Goal: Check status: Check status

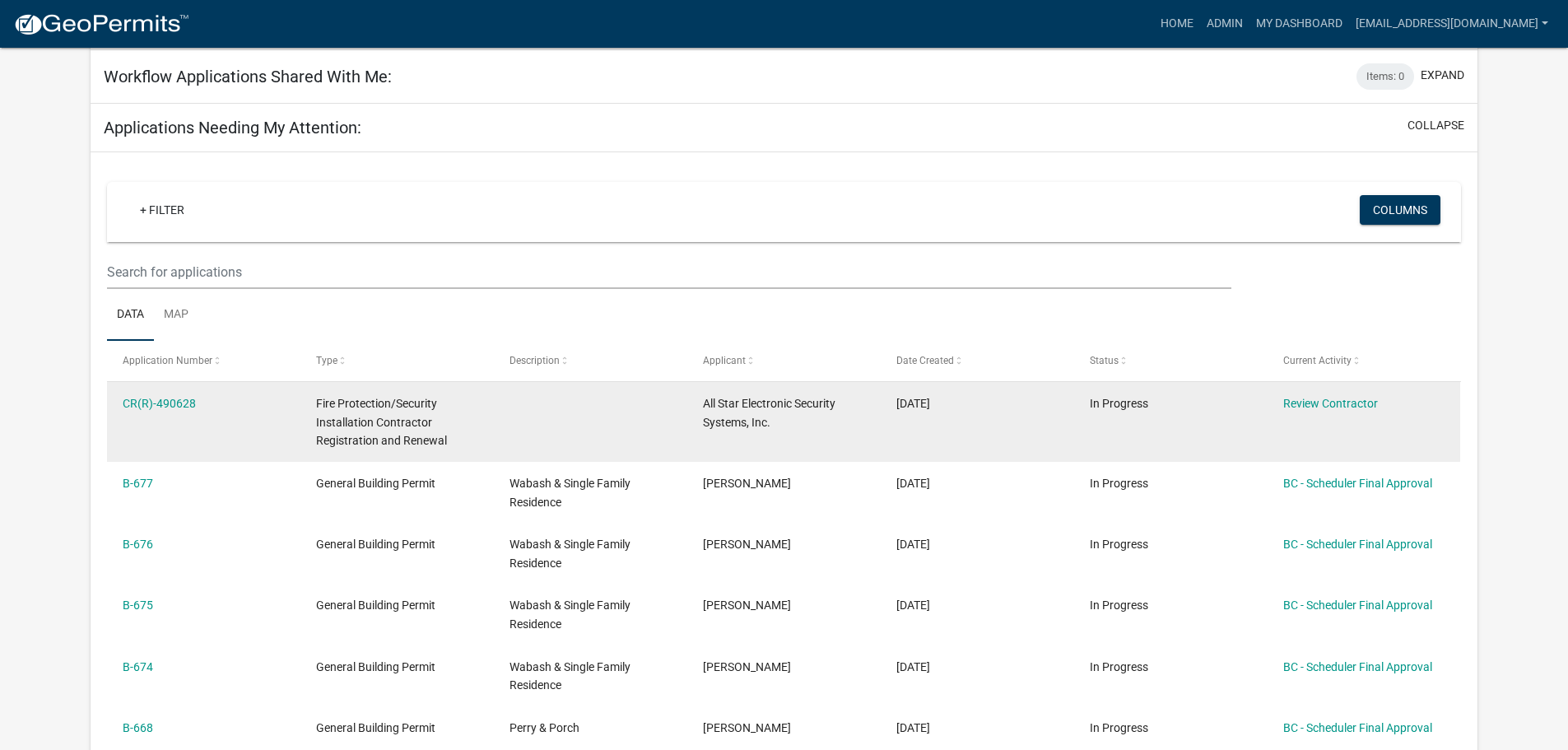
scroll to position [247, 0]
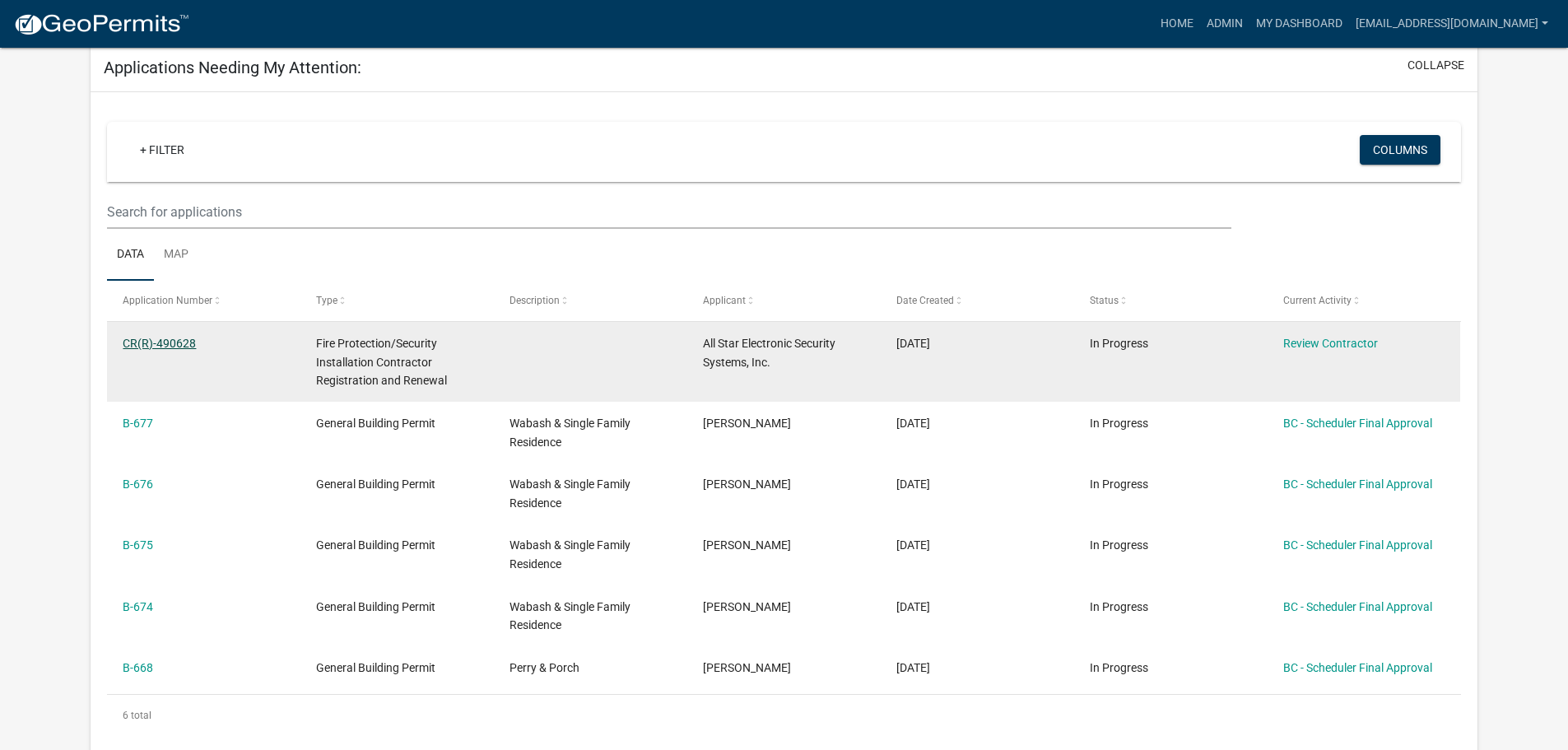
click at [155, 341] on link "CR(R)-490628" at bounding box center [159, 343] width 73 height 14
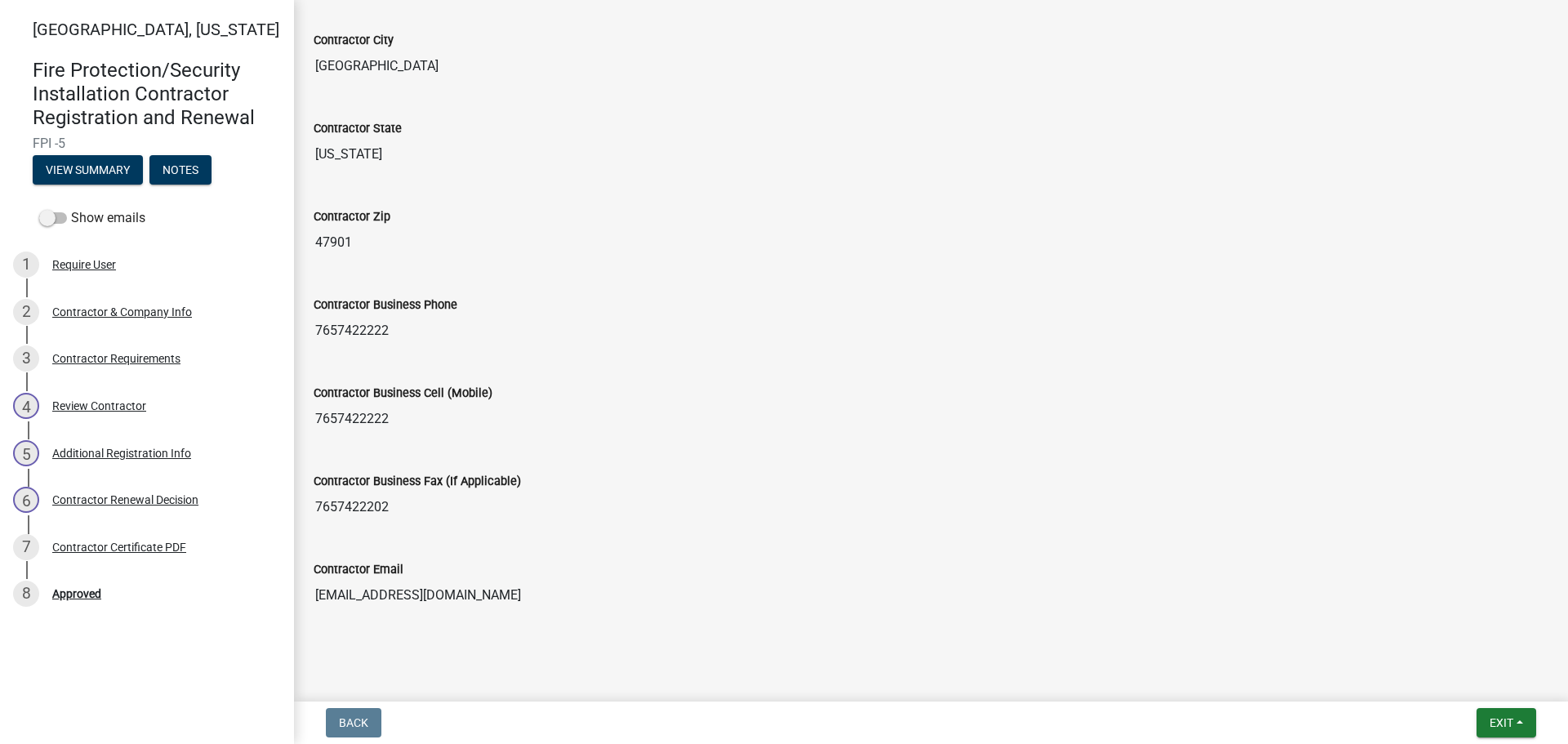
scroll to position [693, 0]
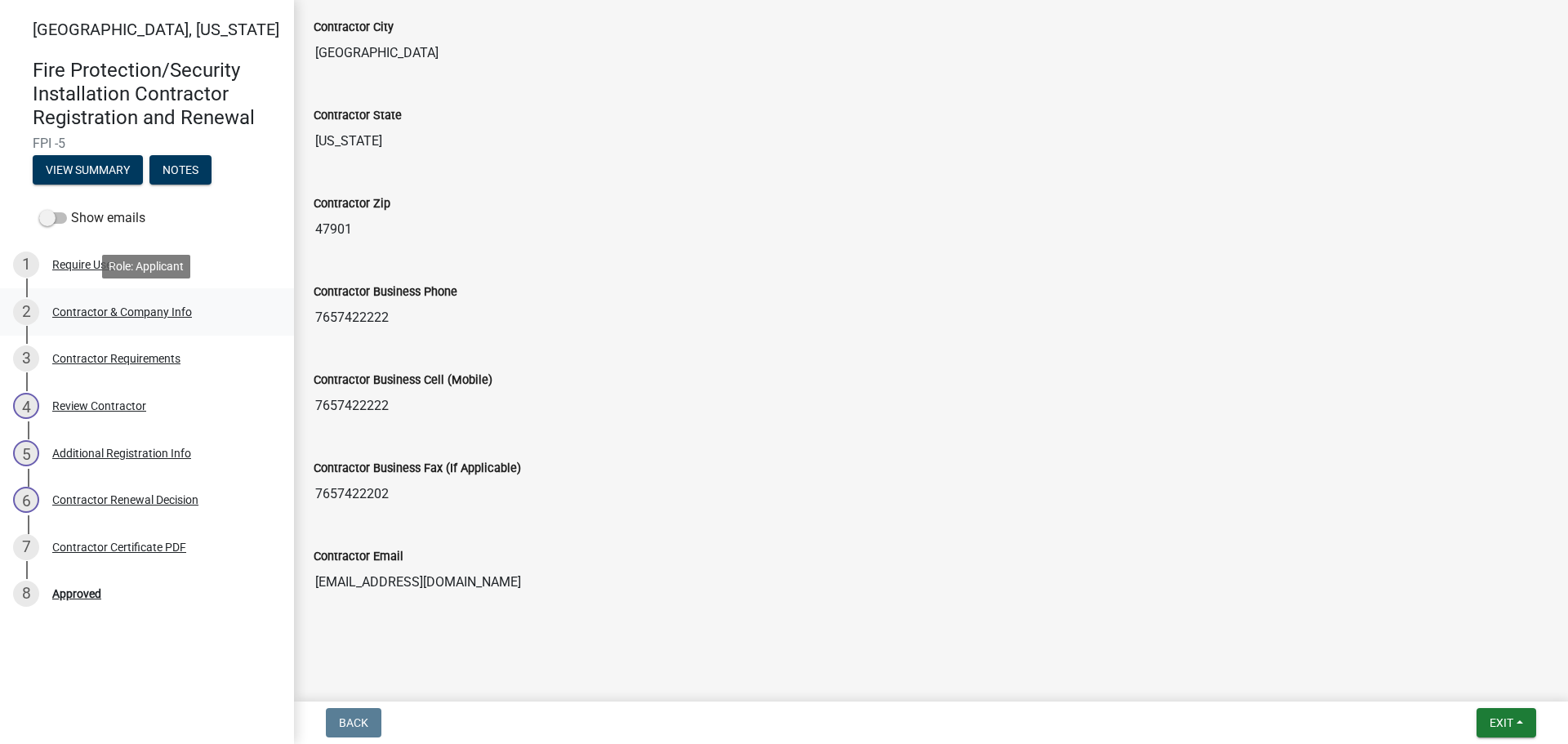
click at [85, 309] on div "Contractor & Company Info" at bounding box center [122, 311] width 140 height 12
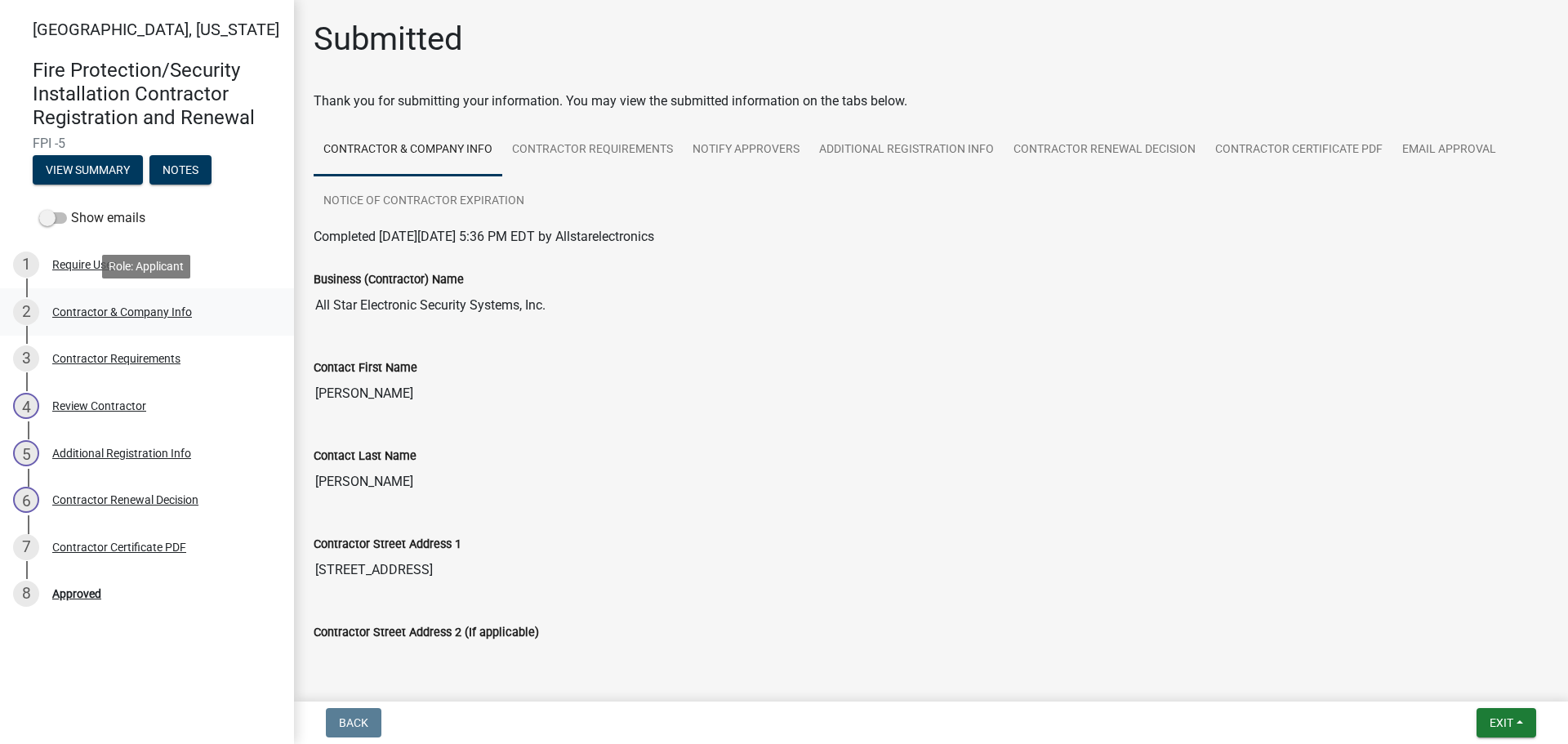
select select "IN"
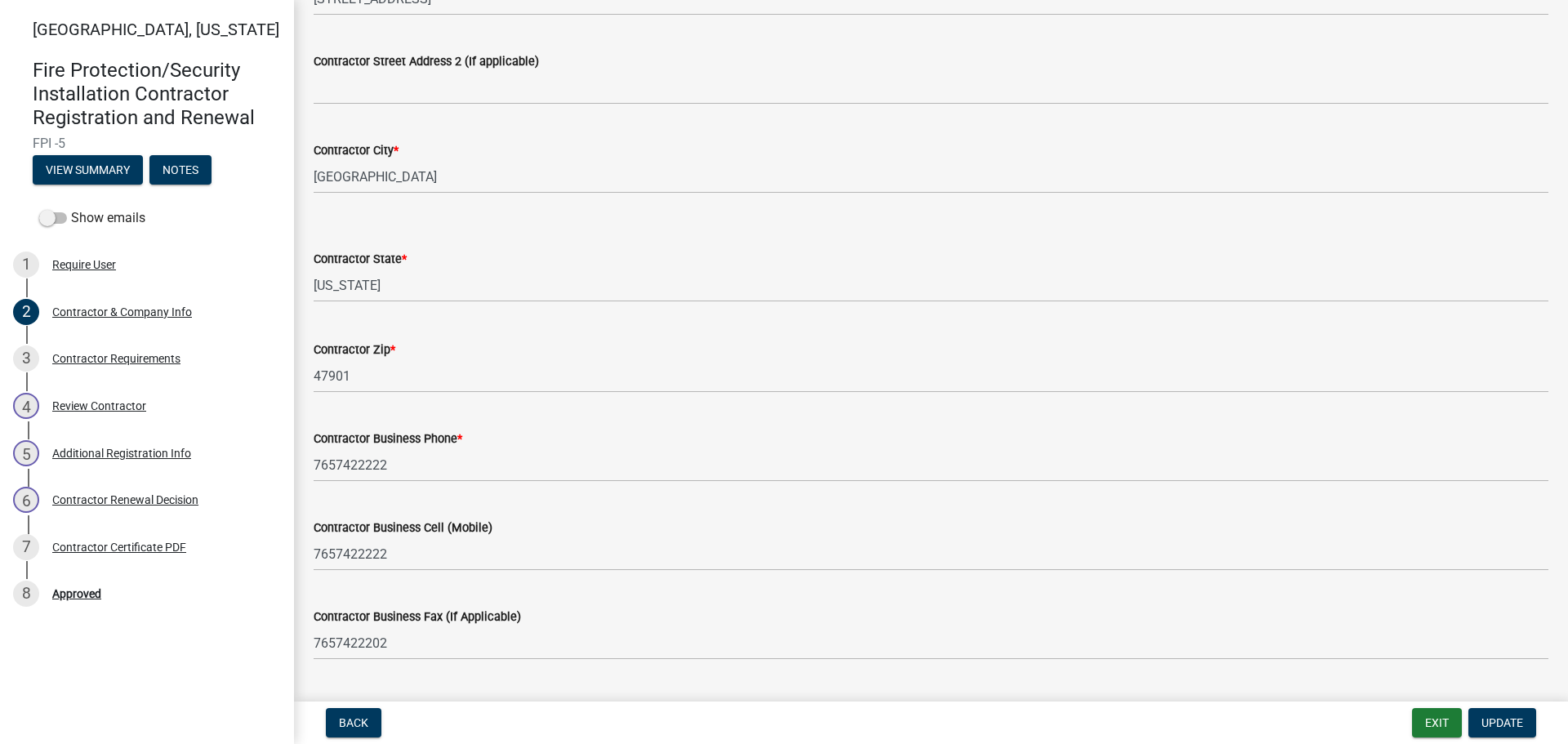
scroll to position [549, 0]
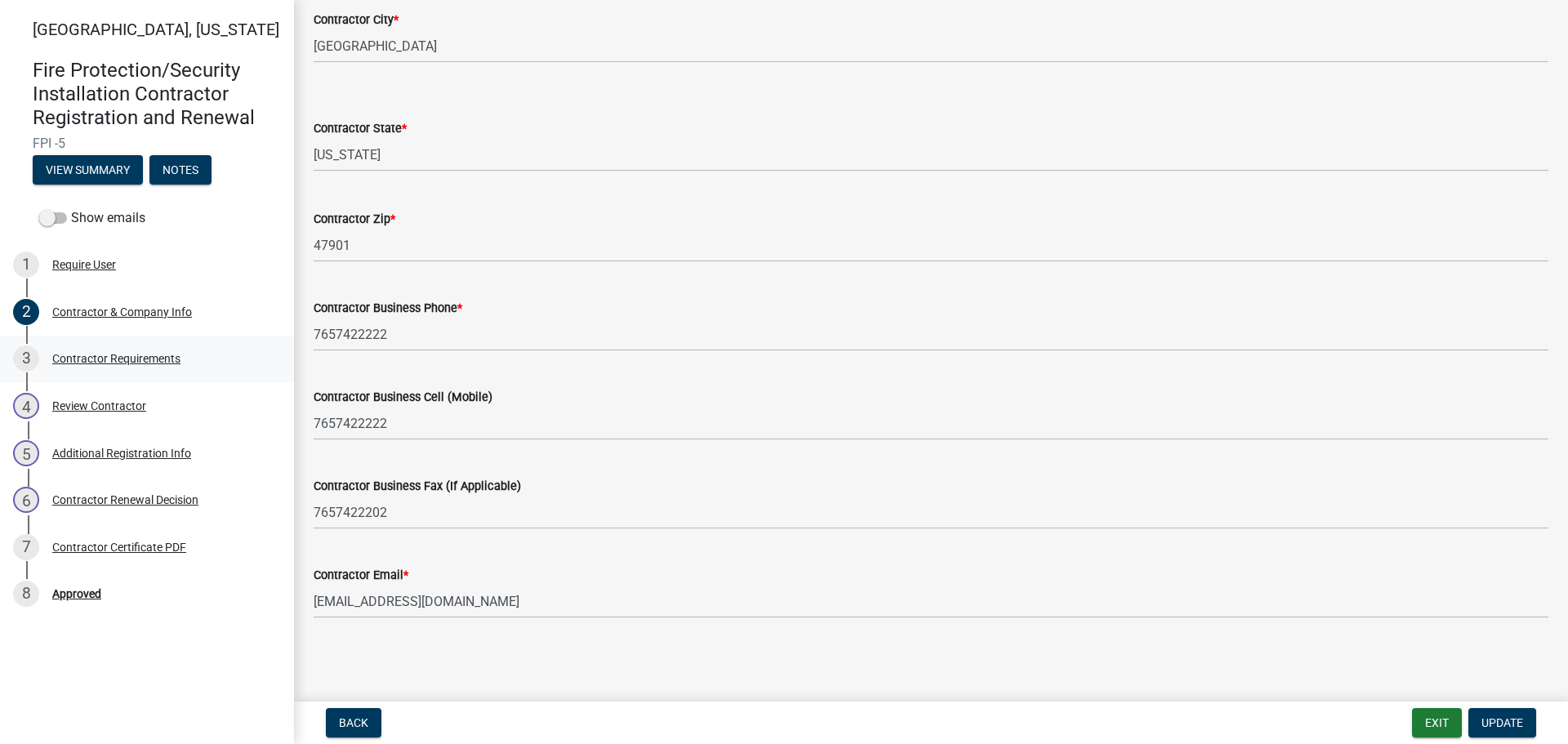
click at [96, 359] on div "Contractor Requirements" at bounding box center [115, 358] width 128 height 12
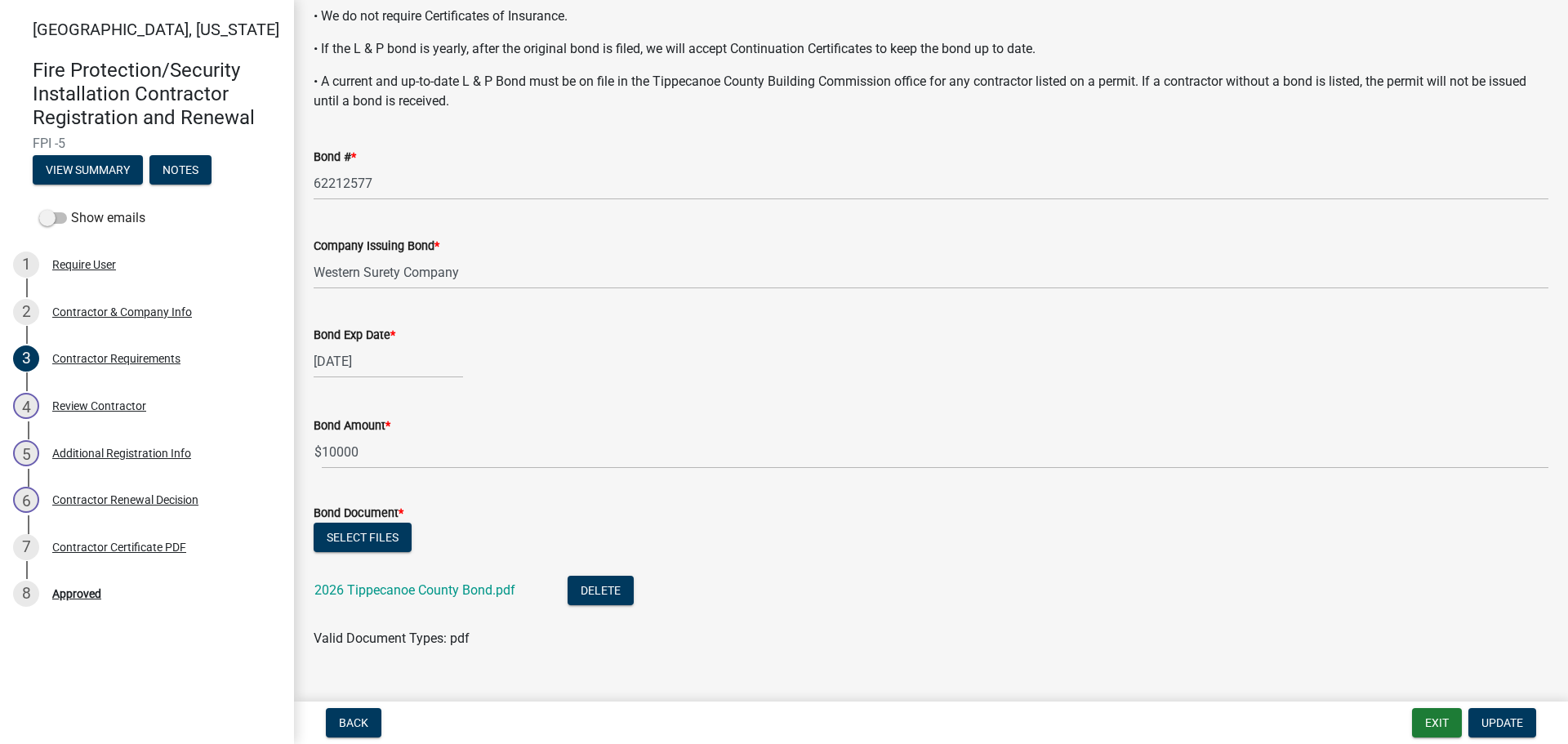
scroll to position [409, 0]
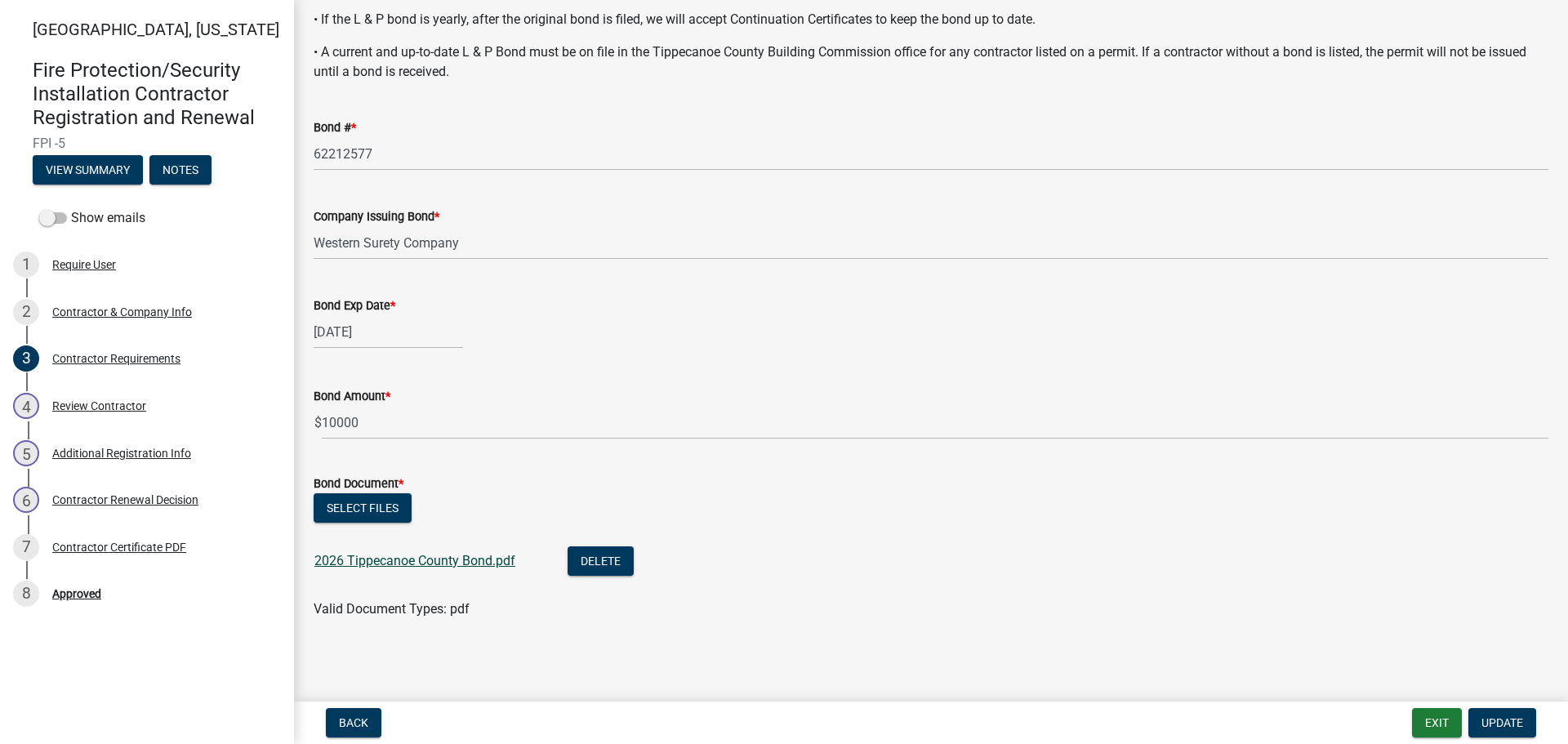
click at [473, 556] on link "2026 Tippecanoe County Bond.pdf" at bounding box center [415, 560] width 201 height 15
click at [87, 406] on div "Review Contractor" at bounding box center [98, 405] width 94 height 12
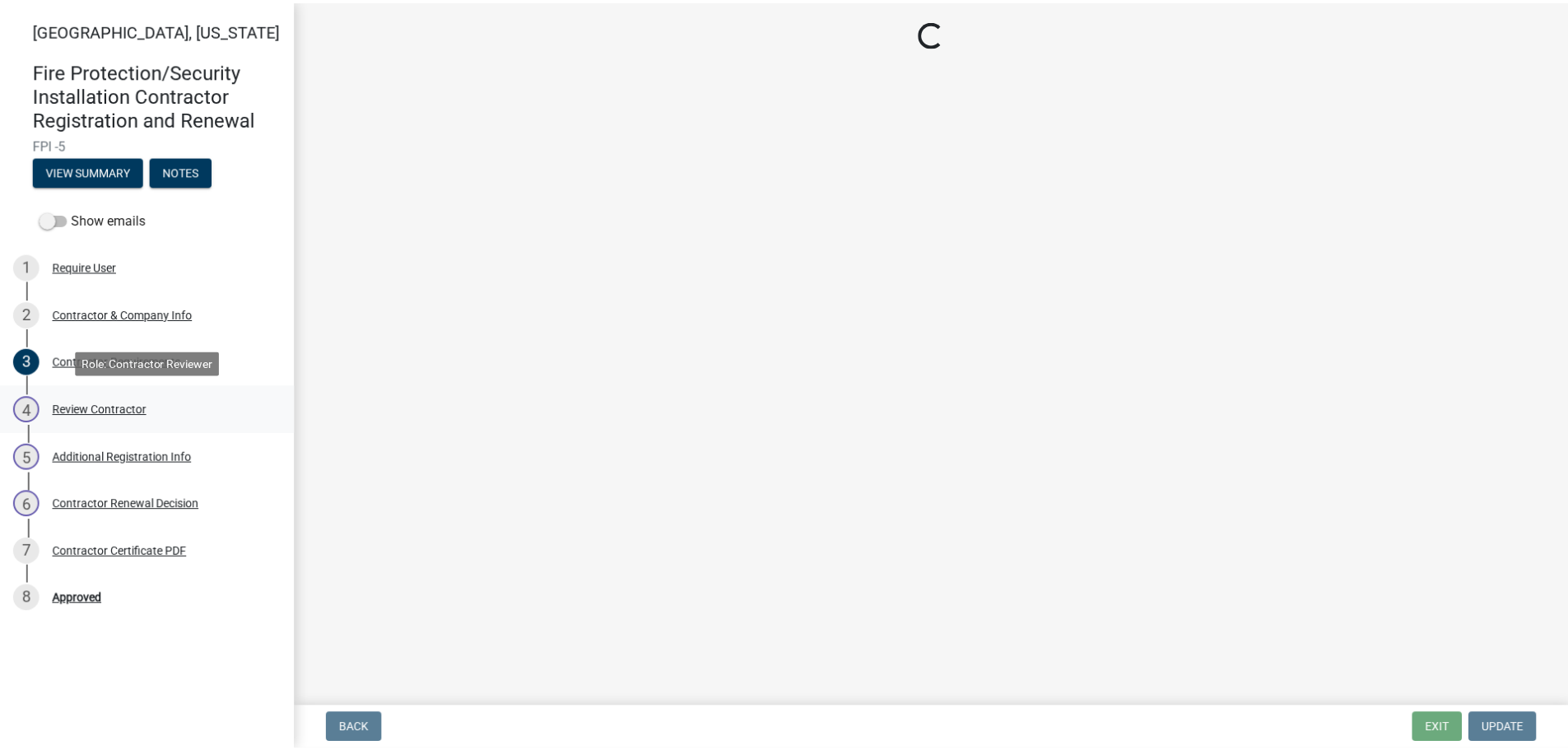
scroll to position [0, 0]
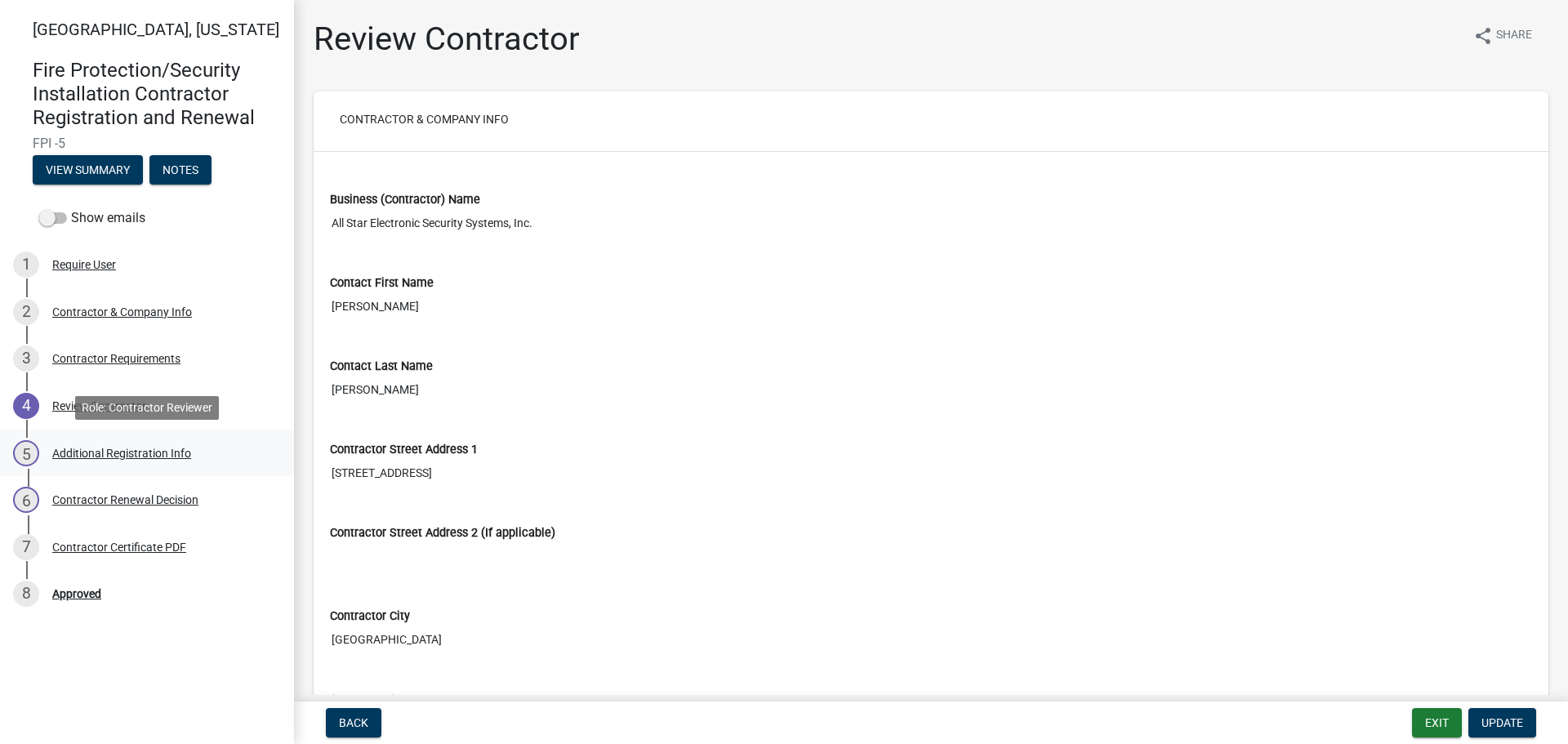
click at [103, 450] on div "Additional Registration Info" at bounding box center [121, 452] width 139 height 12
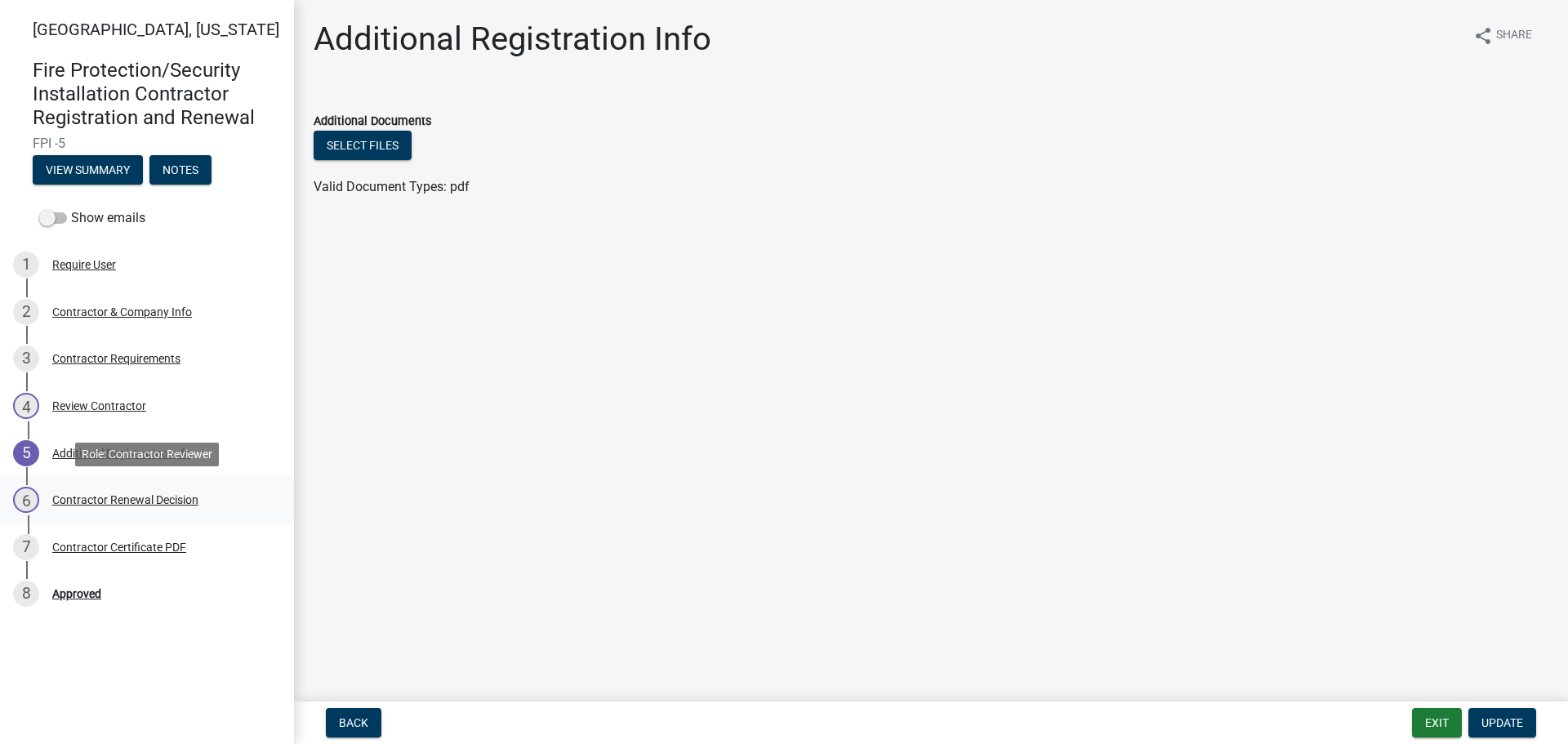
click at [117, 501] on div "Contractor Renewal Decision" at bounding box center [124, 499] width 146 height 12
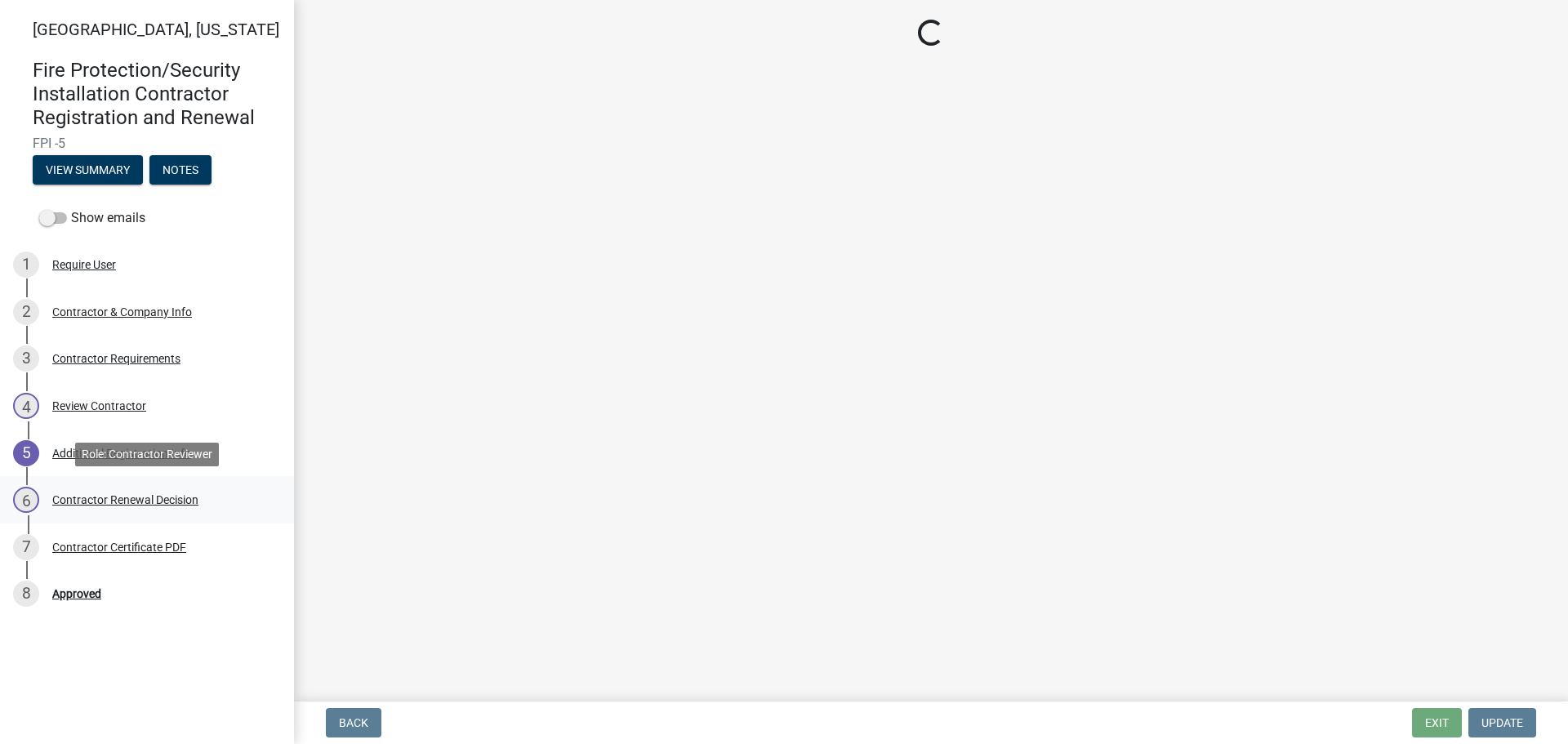
select select "30db8998-795d-4bbe-8e49-f1ade8865815"
